Goal: Find specific page/section

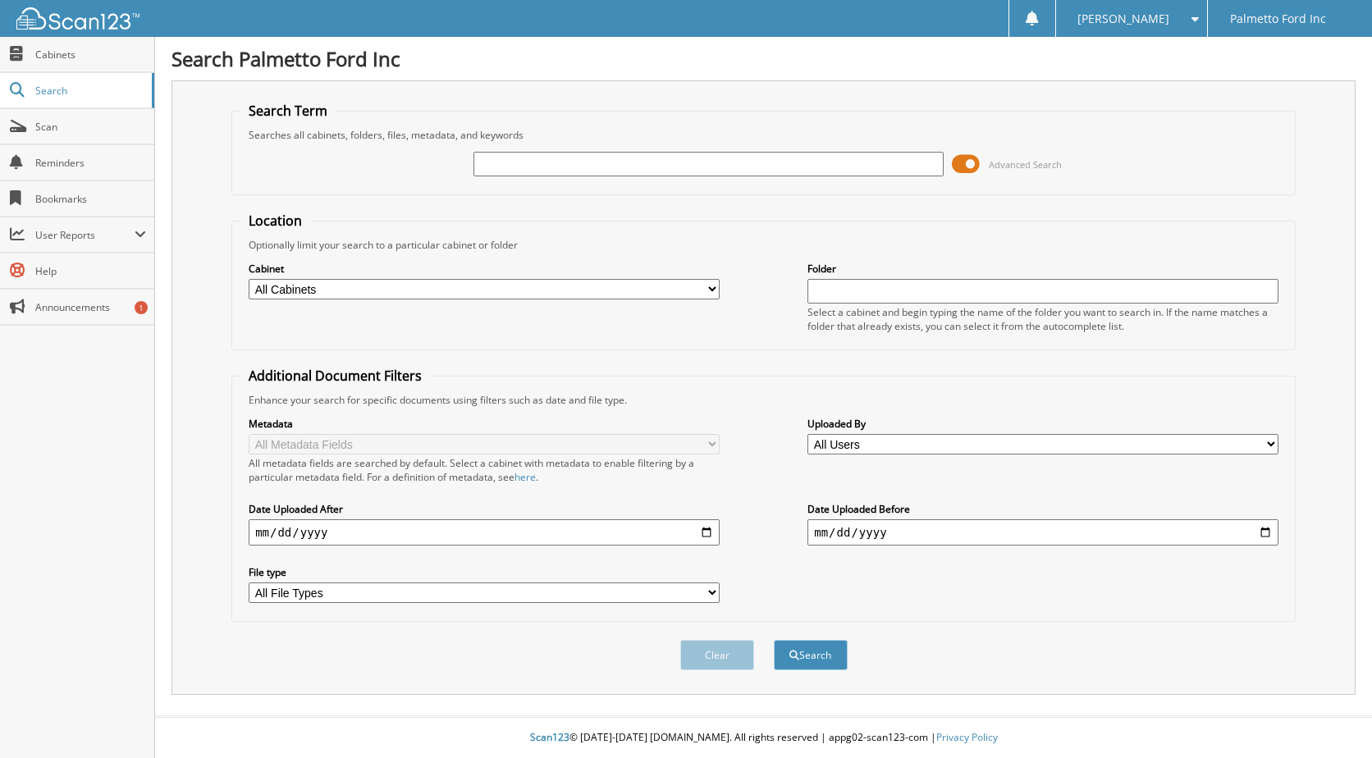
click at [577, 167] on input "text" at bounding box center [708, 164] width 471 height 25
click at [506, 152] on input "text" at bounding box center [708, 164] width 471 height 25
type input "21965"
click at [815, 657] on button "Search" at bounding box center [811, 655] width 74 height 30
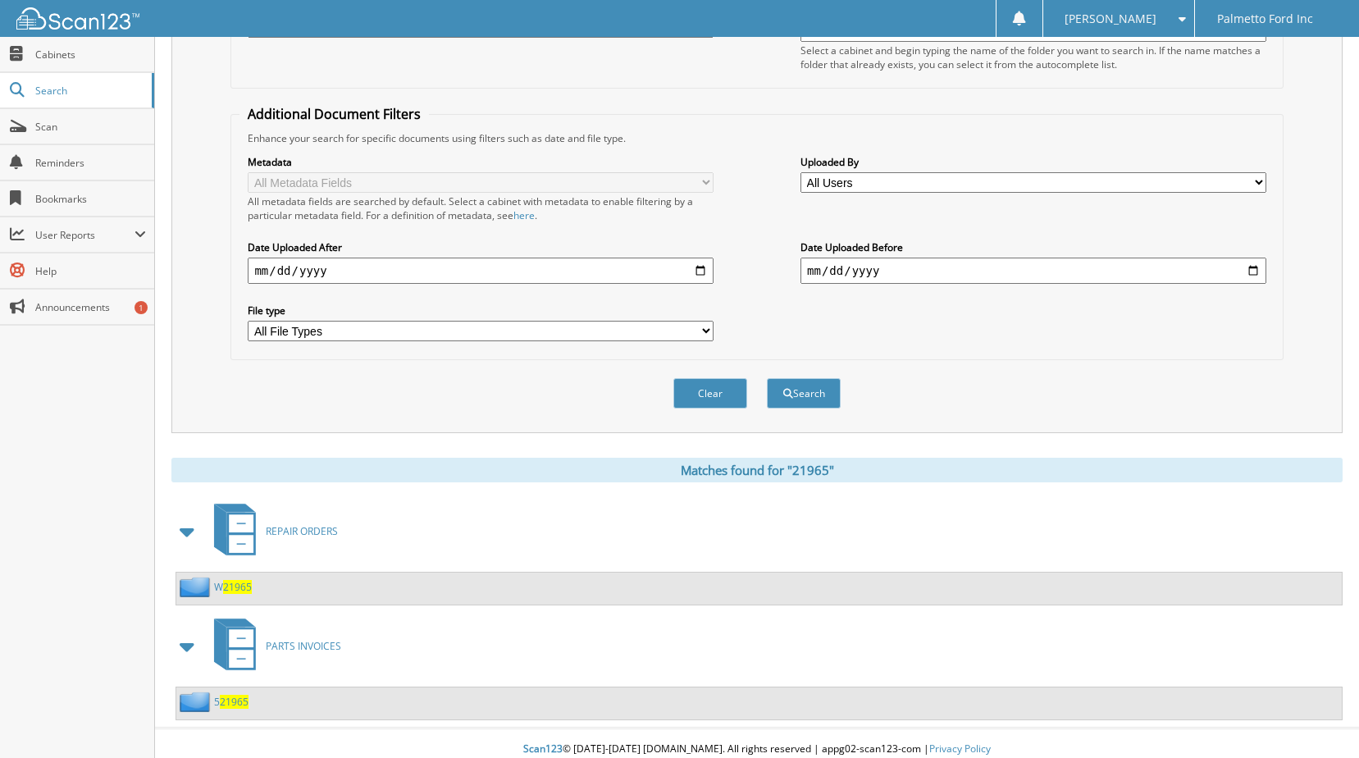
scroll to position [274, 0]
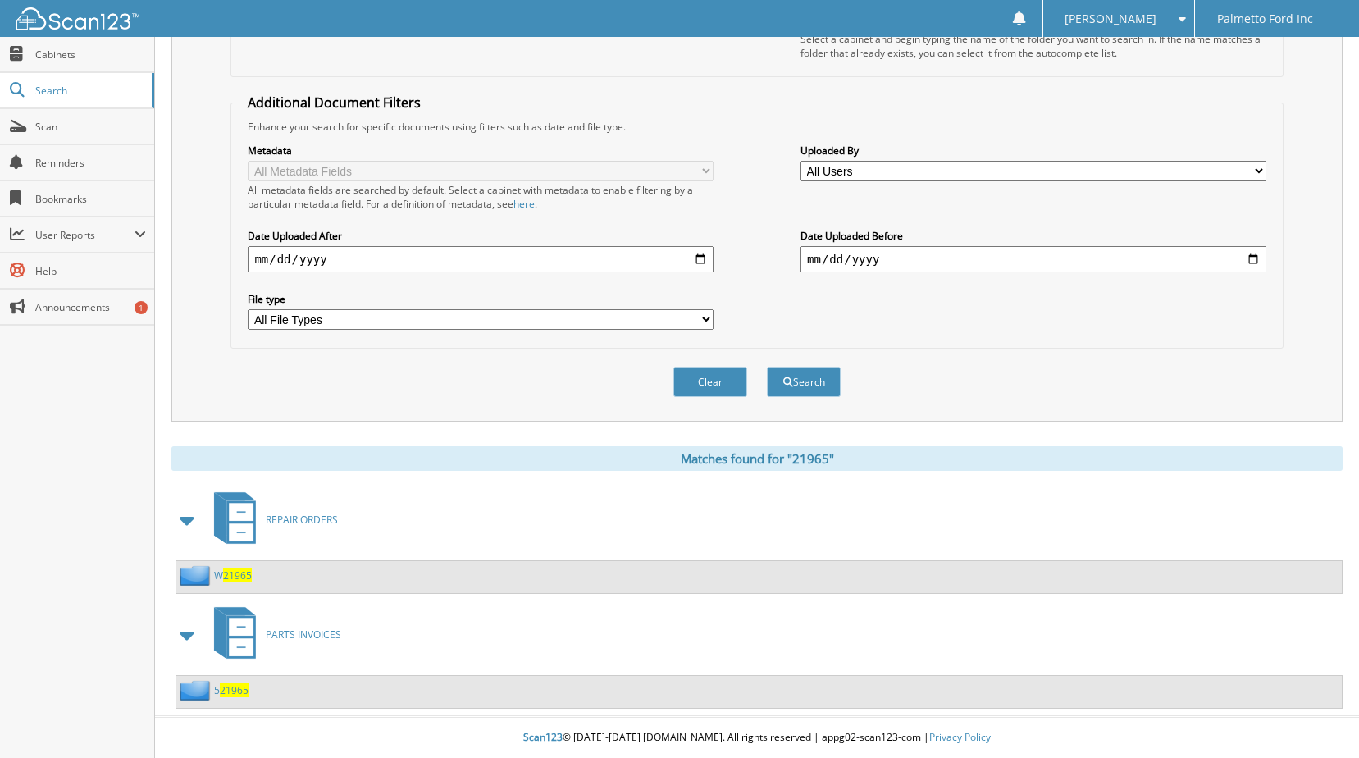
click at [237, 577] on span "21965" at bounding box center [237, 576] width 29 height 14
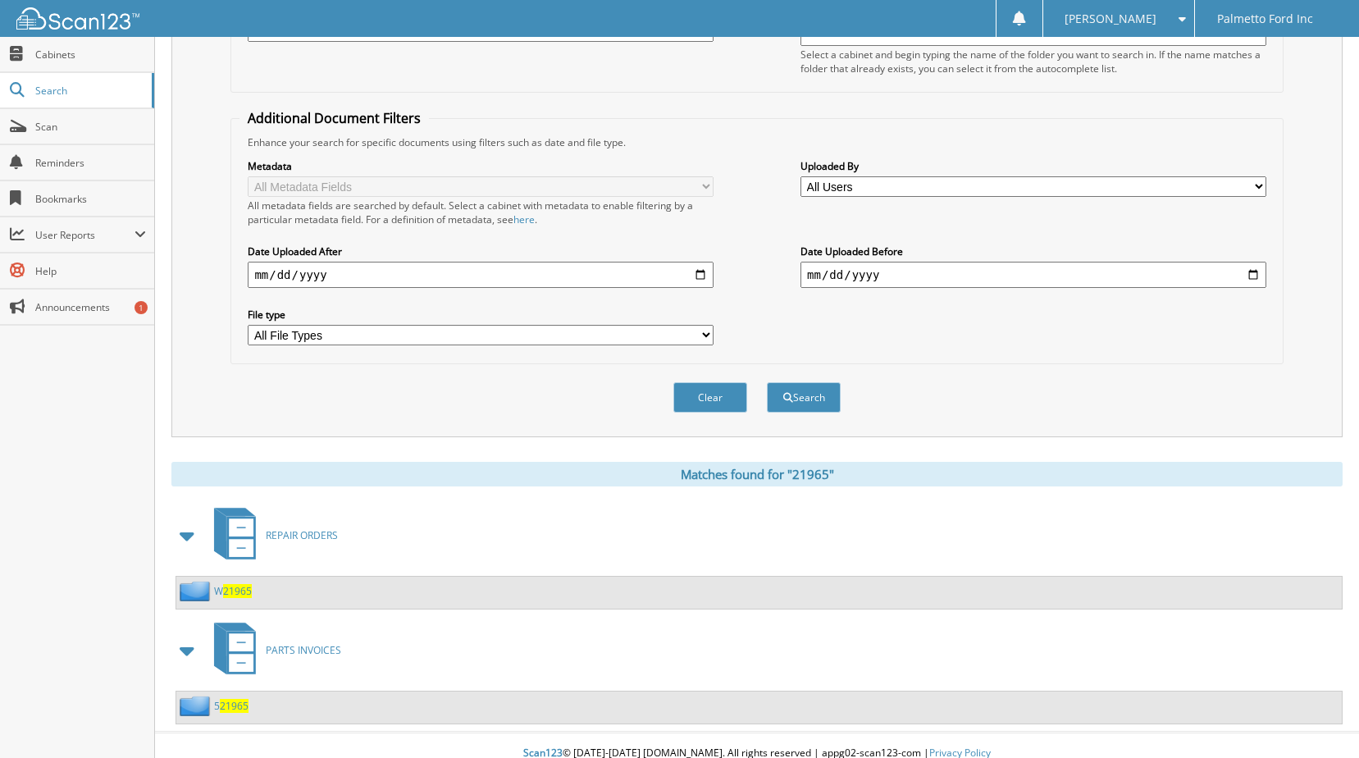
scroll to position [274, 0]
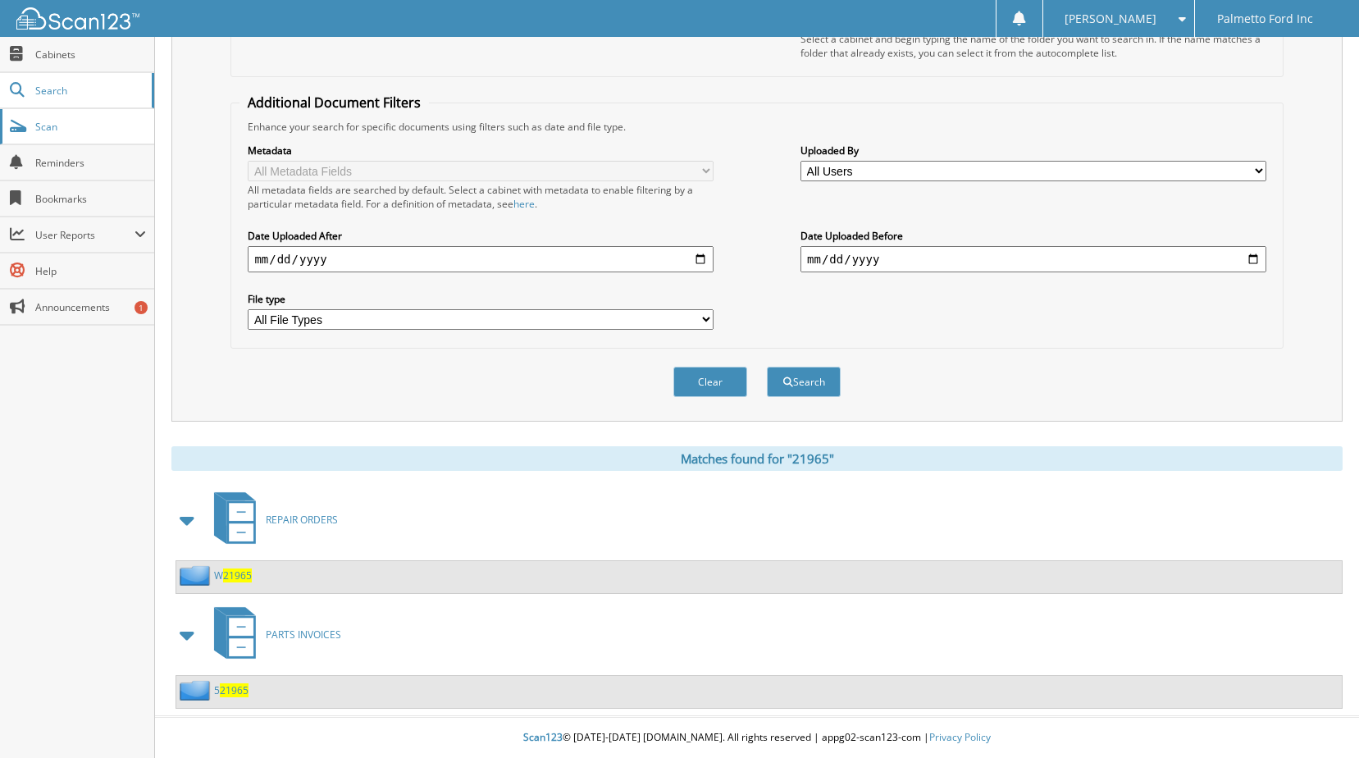
click at [60, 131] on span "Scan" at bounding box center [90, 127] width 111 height 14
